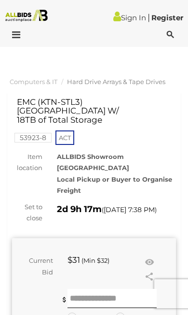
click at [24, 16] on img at bounding box center [27, 16] width 48 height 12
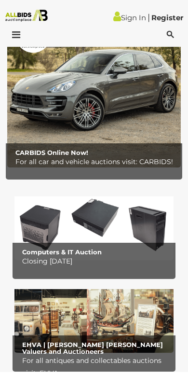
scroll to position [233, 0]
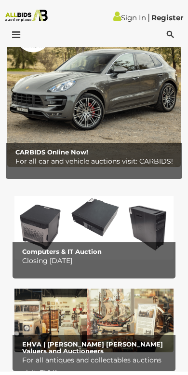
click at [105, 259] on p "Closing Tuesday 12th August" at bounding box center [96, 261] width 149 height 12
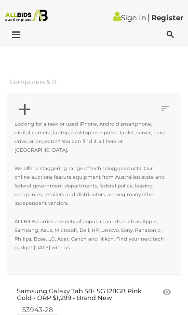
click at [14, 35] on icon at bounding box center [13, 35] width 13 height 10
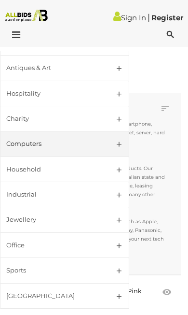
scroll to position [200, 0]
click at [120, 243] on link "Office" at bounding box center [64, 246] width 129 height 26
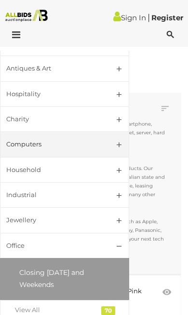
click at [80, 32] on div at bounding box center [94, 36] width 184 height 12
click at [180, 149] on div "Closing First Closing Last Lowest Bid Highest Bid Item Name A-Z Item Name Z-A A…" at bounding box center [94, 183] width 174 height 181
click at [174, 189] on div "Closing First Closing Last Lowest Bid Highest Bid Item Name A-Z Item Name Z-A A…" at bounding box center [94, 183] width 174 height 181
click at [163, 300] on div "Samsung Galaxy Tab S8+ 5G 128GB Pink Gold - ORP $1,299 - Brand New 53943-28" at bounding box center [94, 299] width 169 height 29
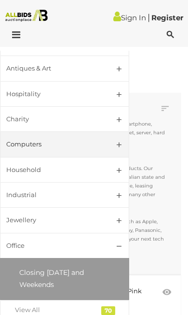
click at [7, 30] on div at bounding box center [7, 30] width 0 height 0
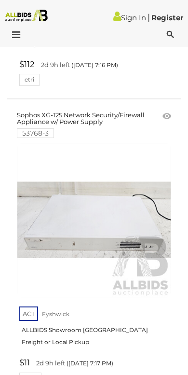
scroll to position [14883, 0]
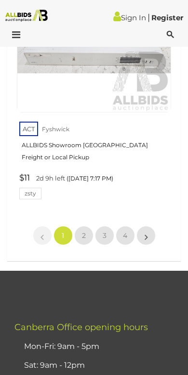
click at [149, 226] on link "»" at bounding box center [146, 235] width 19 height 19
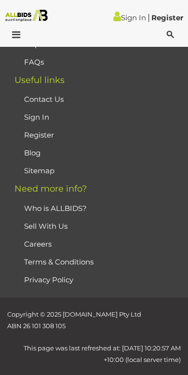
scroll to position [168, 0]
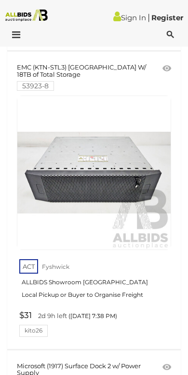
scroll to position [7362, 0]
click at [120, 141] on link at bounding box center [94, 173] width 155 height 155
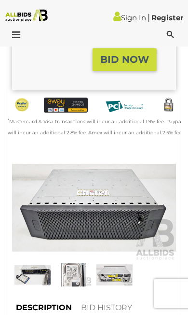
scroll to position [327, 0]
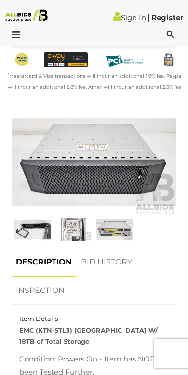
click at [77, 218] on img at bounding box center [74, 229] width 36 height 23
